Goal: Information Seeking & Learning: Learn about a topic

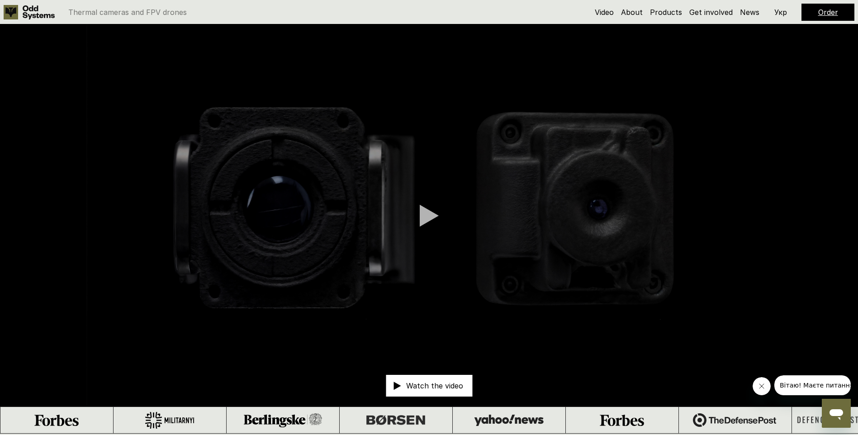
drag, startPoint x: 607, startPoint y: 221, endPoint x: 374, endPoint y: 207, distance: 233.8
click at [487, 214] on video at bounding box center [429, 215] width 858 height 382
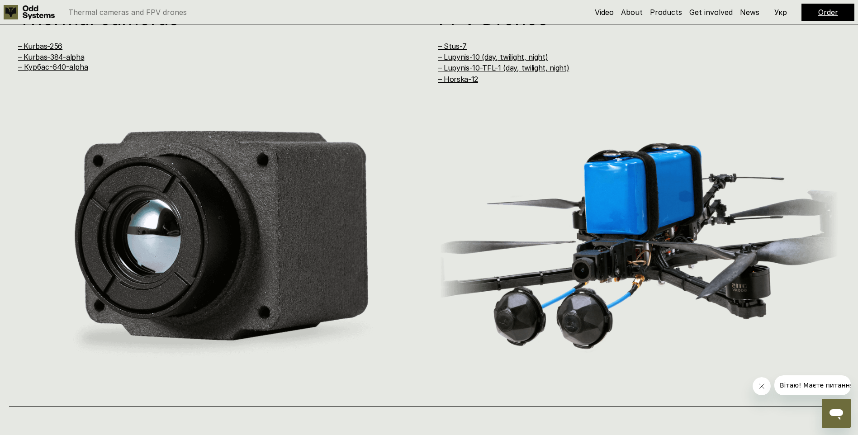
scroll to position [814, 0]
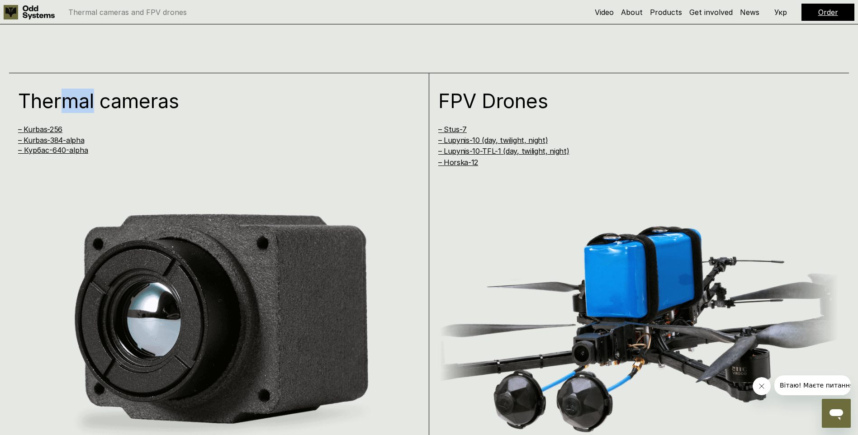
drag, startPoint x: 60, startPoint y: 109, endPoint x: 97, endPoint y: 106, distance: 36.7
click at [97, 106] on h1 "Thermal cameras" at bounding box center [207, 101] width 378 height 20
drag, startPoint x: 97, startPoint y: 106, endPoint x: 135, endPoint y: 103, distance: 38.1
click at [135, 103] on h1 "Thermal cameras" at bounding box center [207, 101] width 378 height 20
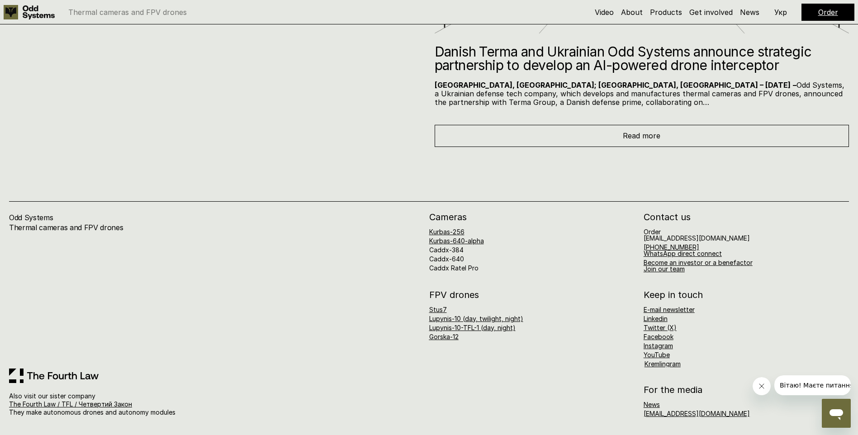
scroll to position [0, 0]
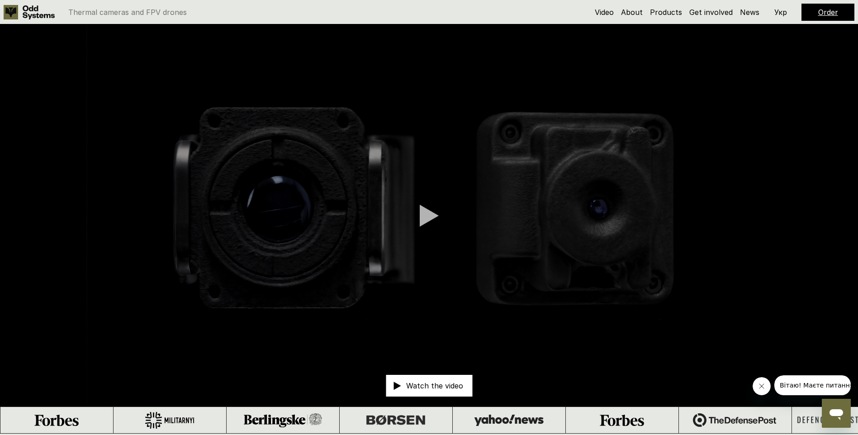
click at [27, 10] on use at bounding box center [39, 12] width 32 height 14
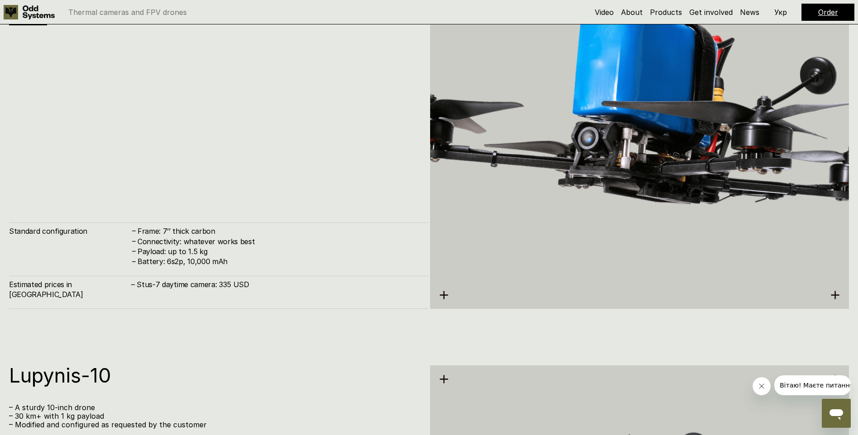
scroll to position [2835, 0]
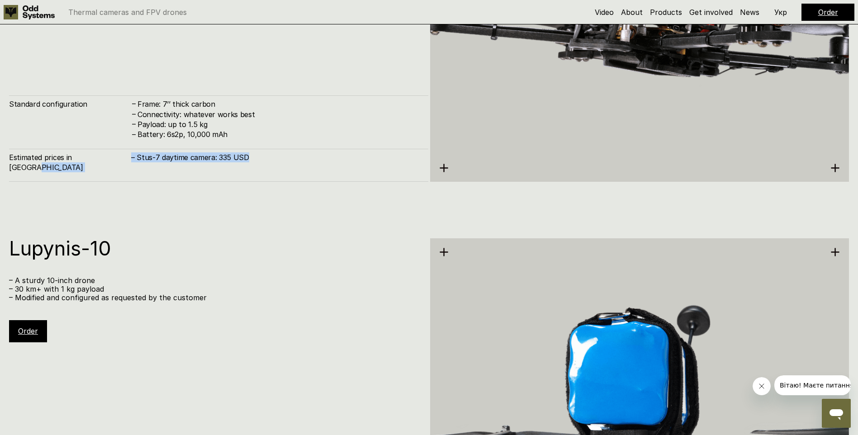
drag, startPoint x: 250, startPoint y: 169, endPoint x: 129, endPoint y: 163, distance: 121.3
click at [129, 163] on div "Estimated prices in Ukraine – Stus-7 daytime camera: 335 USD" at bounding box center [218, 165] width 419 height 33
drag, startPoint x: 129, startPoint y: 163, endPoint x: 224, endPoint y: 197, distance: 101.0
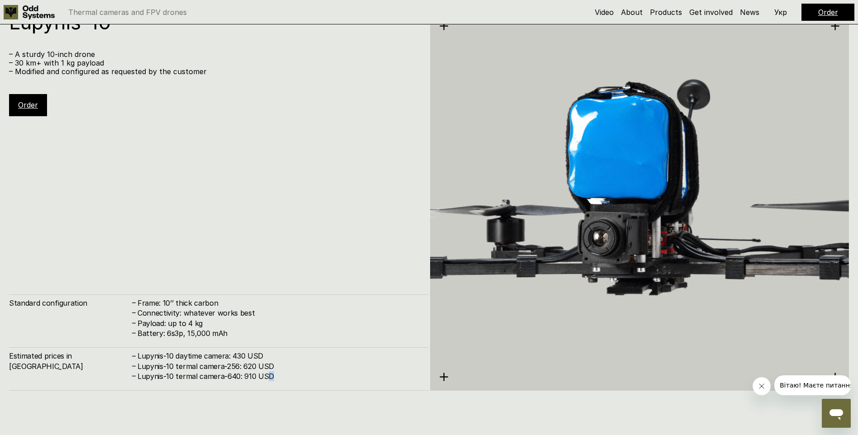
drag, startPoint x: 276, startPoint y: 378, endPoint x: 267, endPoint y: 378, distance: 9.0
click at [267, 378] on h4 "Lupynis-10 termal camera-640: 910 USD" at bounding box center [278, 376] width 282 height 10
drag, startPoint x: 267, startPoint y: 378, endPoint x: 228, endPoint y: 340, distance: 54.4
click at [228, 340] on div "Standard configuration – Frame: 10’’ thick carbon – Connectivity: whatever work…" at bounding box center [218, 342] width 419 height 96
drag, startPoint x: 269, startPoint y: 356, endPoint x: 133, endPoint y: 356, distance: 135.7
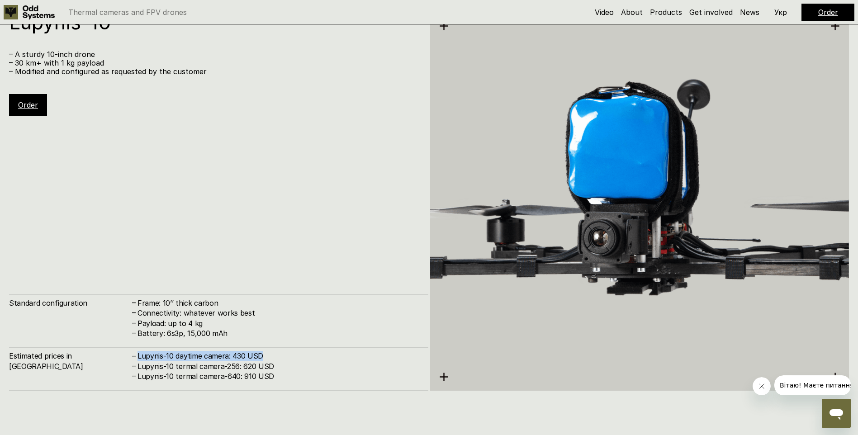
click at [133, 356] on div "– Lupynis-10 daytime camera: 430 USD" at bounding box center [275, 356] width 288 height 10
drag, startPoint x: 133, startPoint y: 356, endPoint x: 299, endPoint y: 354, distance: 166.4
click at [299, 354] on h4 "Lupynis-10 daytime camera: 430 USD" at bounding box center [278, 356] width 282 height 10
drag, startPoint x: 253, startPoint y: 355, endPoint x: 136, endPoint y: 355, distance: 117.1
click at [136, 355] on div "– Lupynis-10 daytime camera: 430 USD" at bounding box center [275, 356] width 288 height 10
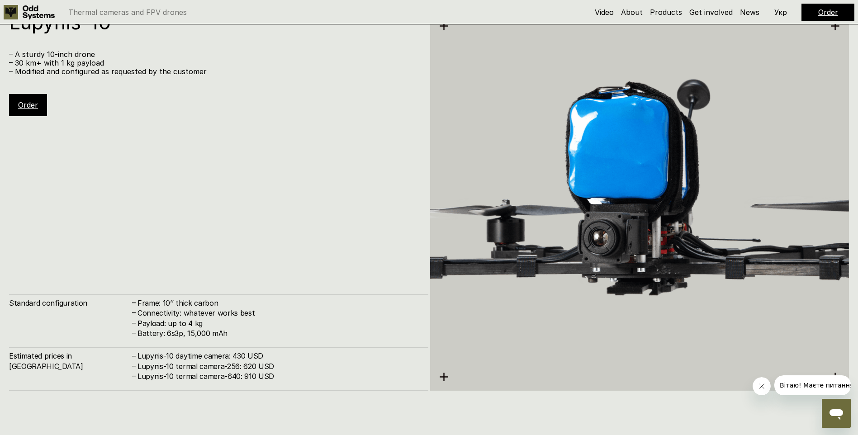
click at [263, 353] on h4 "Lupynis-10 daytime camera: 430 USD" at bounding box center [278, 356] width 282 height 10
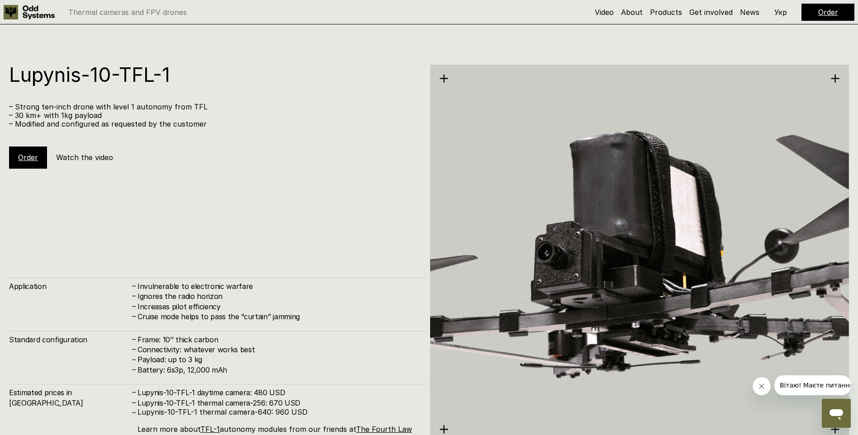
scroll to position [3513, 0]
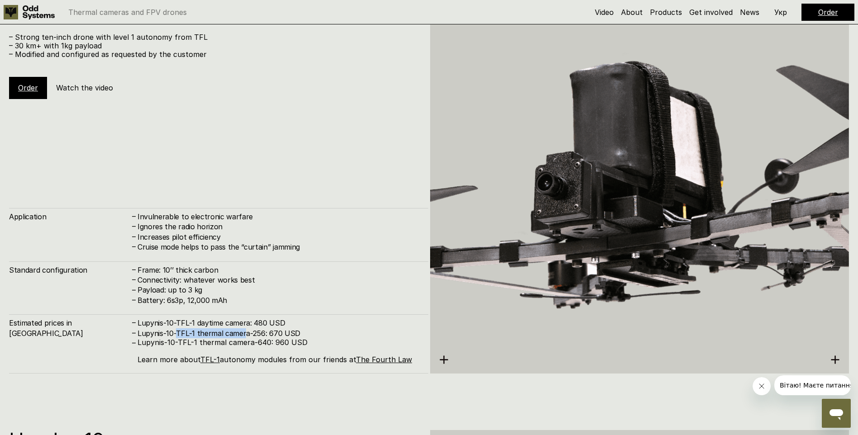
drag, startPoint x: 176, startPoint y: 333, endPoint x: 252, endPoint y: 332, distance: 76.0
click at [252, 332] on h4 "Lupynis-10-TFL-1 thermal camera-256: 670 USD" at bounding box center [278, 333] width 282 height 10
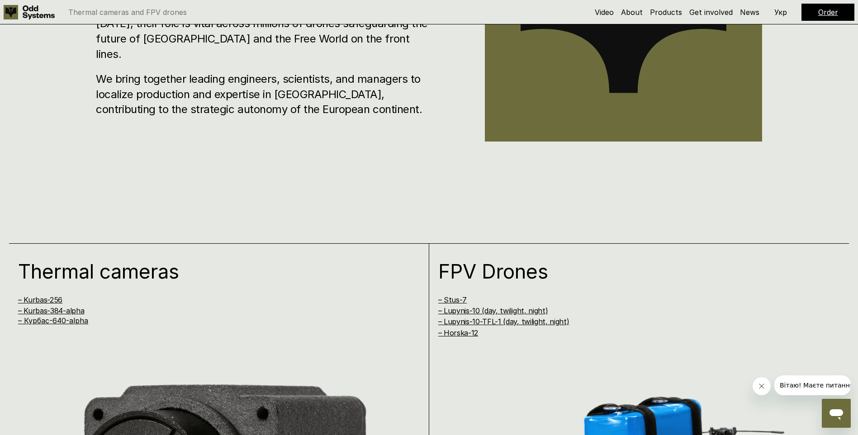
scroll to position [0, 0]
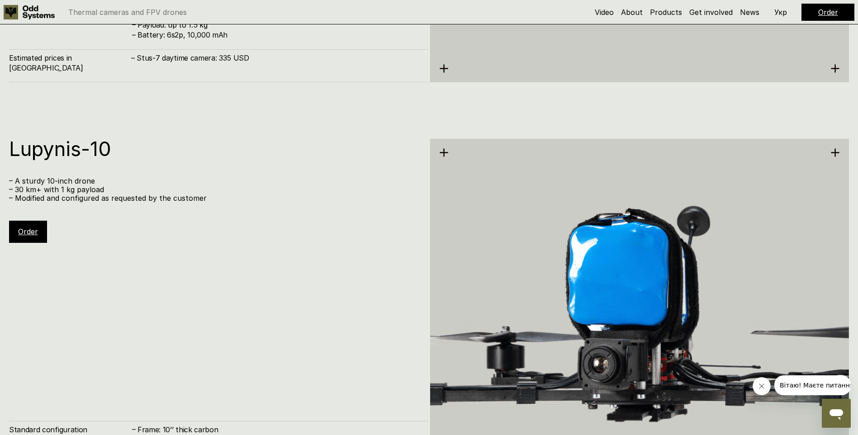
scroll to position [2908, 0]
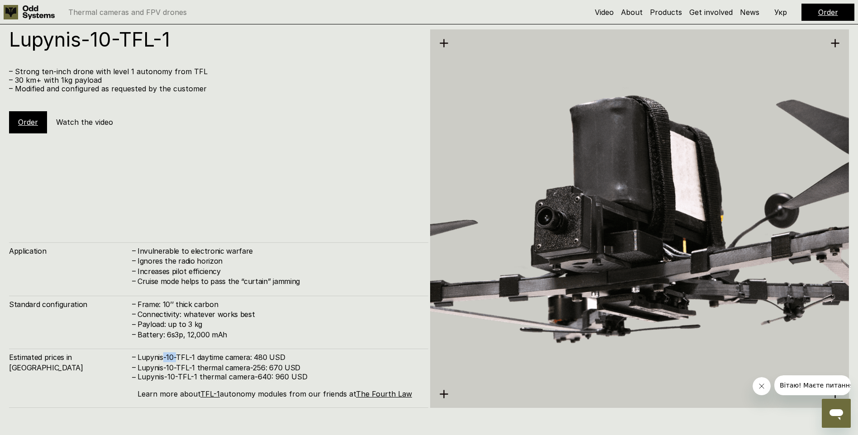
drag, startPoint x: 163, startPoint y: 359, endPoint x: 178, endPoint y: 358, distance: 14.5
click at [178, 358] on h4 "Lupynis-10-TFL-1 daytime camera: 480 USD" at bounding box center [278, 357] width 282 height 10
drag, startPoint x: 178, startPoint y: 358, endPoint x: 168, endPoint y: 320, distance: 39.3
click at [170, 319] on h4 "Connectivity: whatever works best" at bounding box center [278, 314] width 282 height 10
drag, startPoint x: 187, startPoint y: 334, endPoint x: 177, endPoint y: 335, distance: 9.5
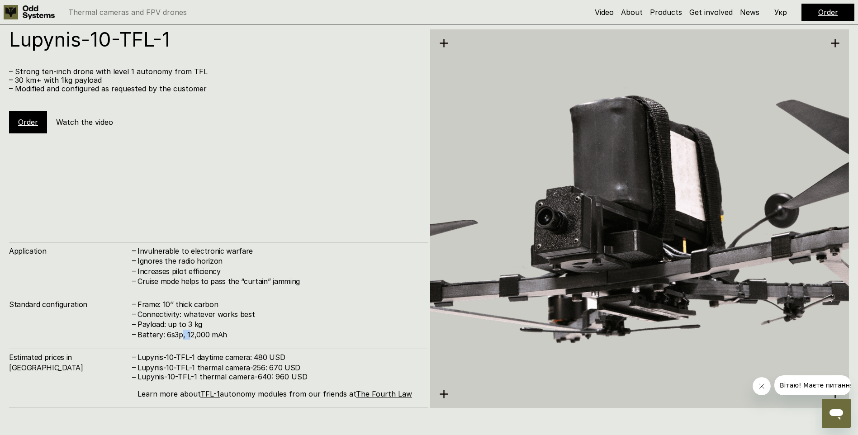
click at [177, 335] on h4 "Battery: 6s3p, 12,000 mAh" at bounding box center [278, 335] width 282 height 10
drag, startPoint x: 177, startPoint y: 335, endPoint x: 198, endPoint y: 327, distance: 22.2
click at [198, 327] on h4 "Payload: up to 3 kg" at bounding box center [278, 324] width 282 height 10
drag, startPoint x: 198, startPoint y: 327, endPoint x: 205, endPoint y: 335, distance: 10.3
click at [205, 335] on h4 "Battery: 6s3p, 12,000 mAh" at bounding box center [278, 335] width 282 height 10
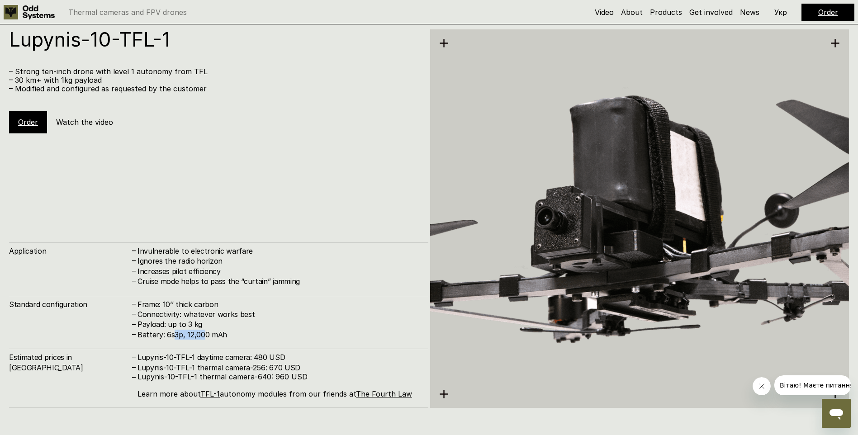
drag, startPoint x: 205, startPoint y: 335, endPoint x: 185, endPoint y: 335, distance: 20.3
click at [185, 335] on h4 "Battery: 6s3p, 12,000 mAh" at bounding box center [278, 335] width 282 height 10
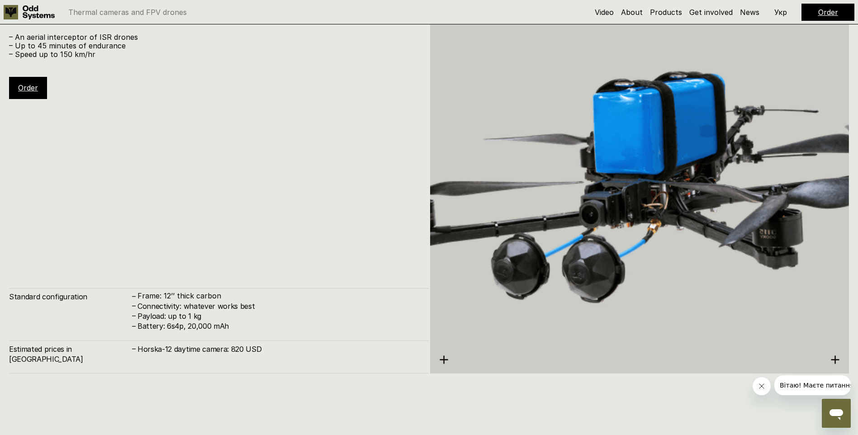
scroll to position [3750, 0]
